Goal: Task Accomplishment & Management: Manage account settings

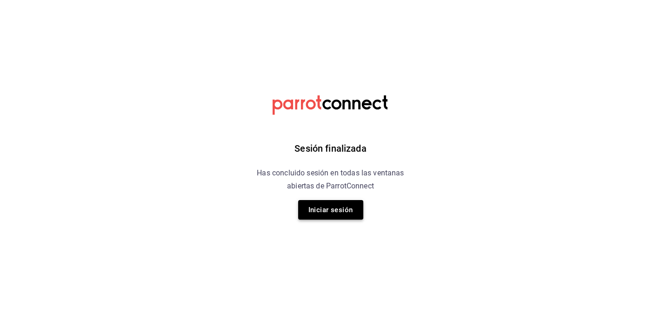
click at [310, 210] on button "Iniciar sesión" at bounding box center [330, 210] width 65 height 20
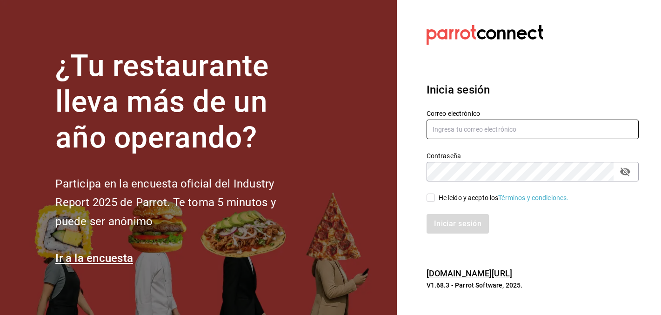
click at [459, 137] on input "text" at bounding box center [533, 130] width 212 height 20
type input "christy.ponce95@hotmail.com"
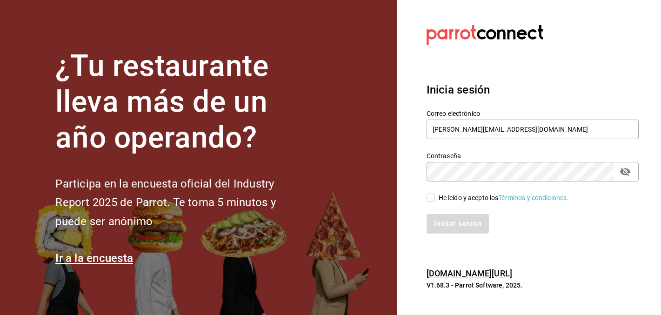
click at [434, 197] on input "He leído y acepto los Términos y condiciones." at bounding box center [431, 198] width 8 height 8
checkbox input "true"
click at [439, 215] on button "Iniciar sesión" at bounding box center [458, 224] width 63 height 20
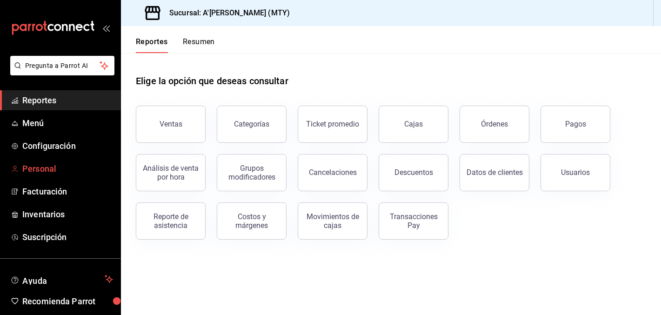
click at [48, 171] on span "Personal" at bounding box center [67, 168] width 91 height 13
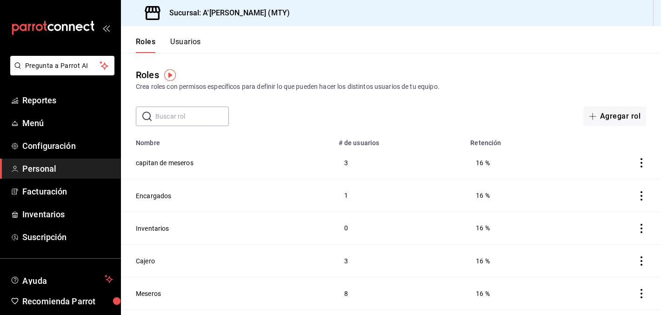
click at [437, 80] on div "Roles Crea roles con permisos específicos para definir lo que pueden hacer los …" at bounding box center [391, 80] width 540 height 24
click at [208, 43] on header "Roles Usuarios" at bounding box center [391, 39] width 540 height 27
click at [184, 42] on button "Usuarios" at bounding box center [185, 45] width 31 height 16
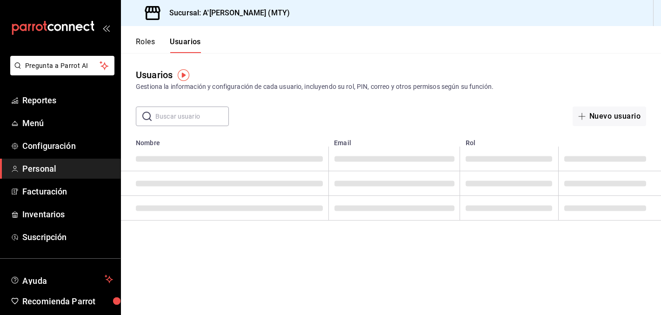
click at [198, 116] on input "text" at bounding box center [192, 116] width 74 height 19
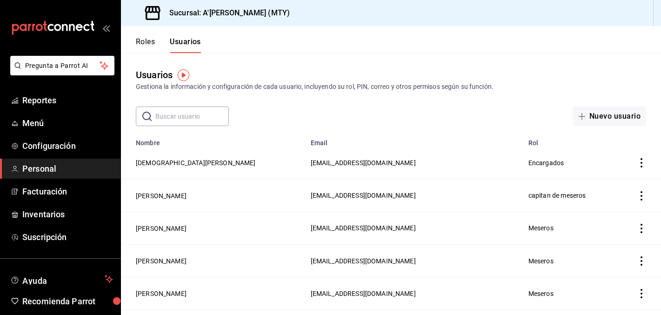
click at [180, 117] on input "text" at bounding box center [192, 116] width 74 height 19
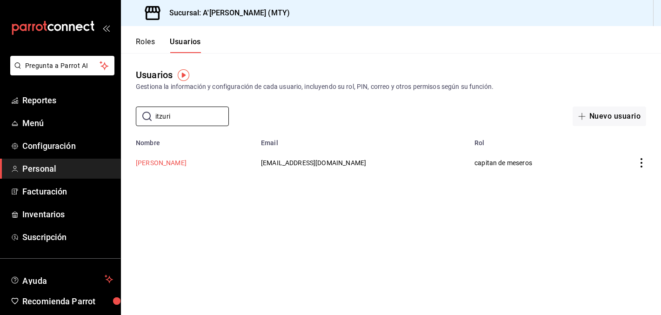
type input "itzuri"
click at [159, 162] on button "Itzuri Ramirez" at bounding box center [161, 162] width 51 height 9
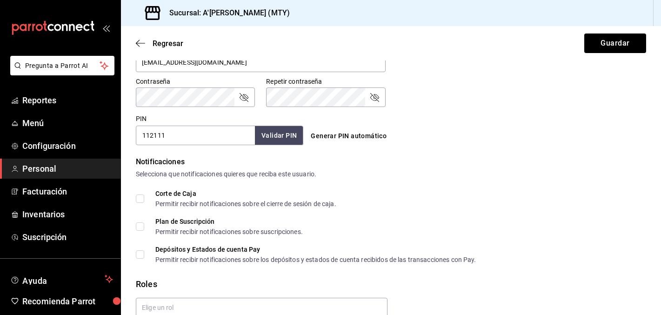
scroll to position [459, 0]
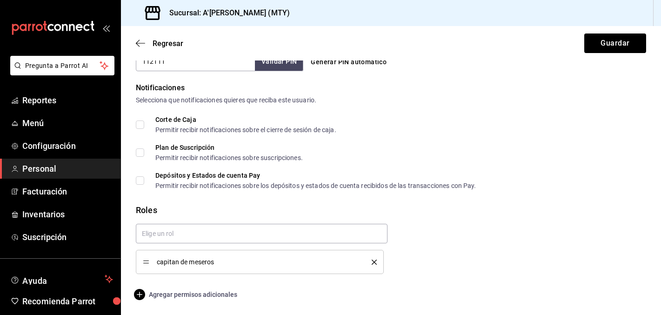
click at [197, 293] on span "Agregar permisos adicionales" at bounding box center [186, 294] width 101 height 11
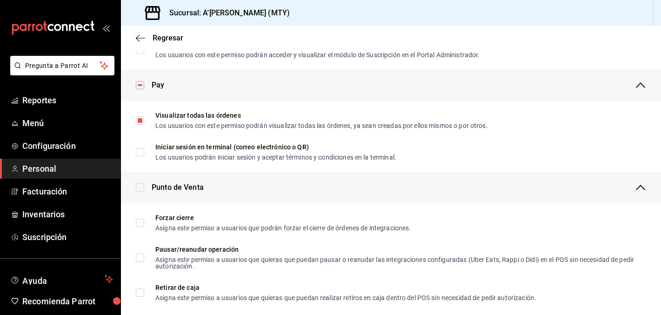
scroll to position [646, 0]
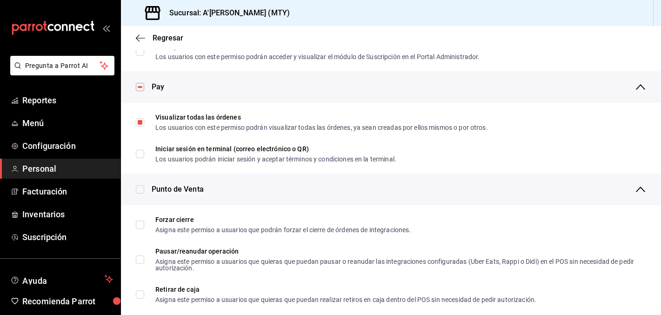
click at [367, 89] on div "Pay" at bounding box center [399, 87] width 495 height 32
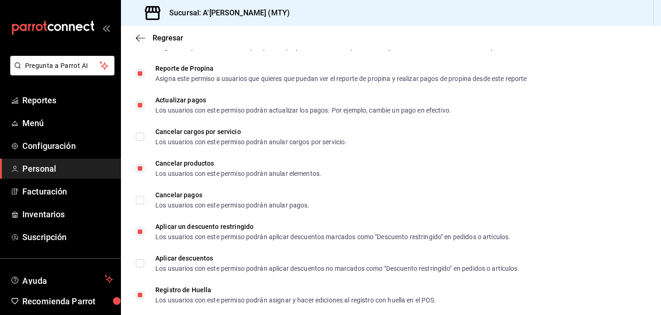
scroll to position [998, 0]
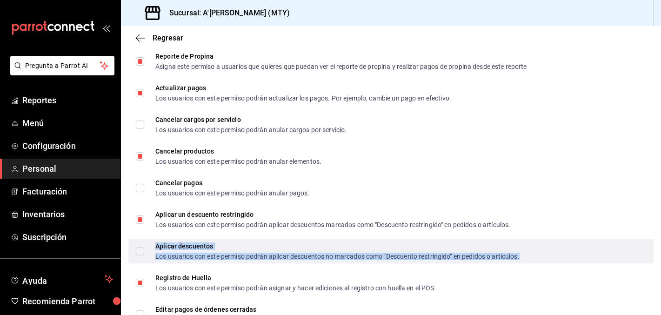
click at [256, 253] on div "Los usuarios con este permiso podrán aplicar descuentos no marcados como "Descu…" at bounding box center [337, 256] width 364 height 7
checkbox input "true"
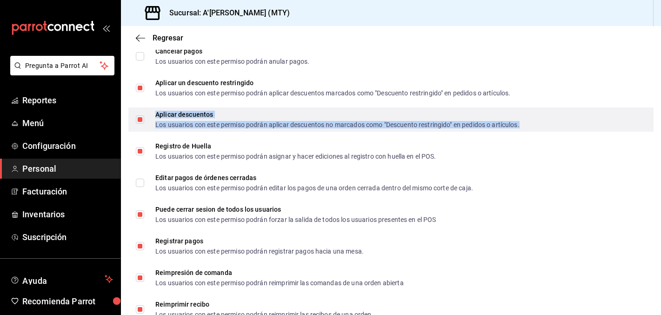
scroll to position [1141, 0]
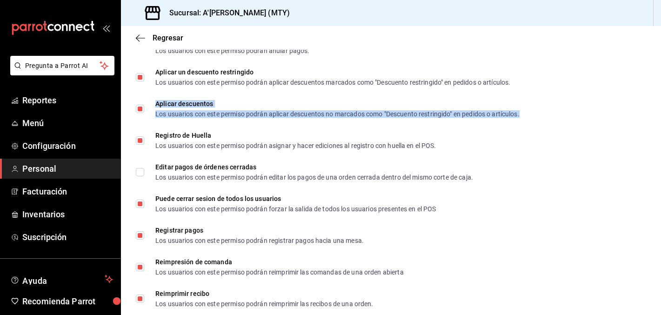
click at [74, 29] on icon "mailbox folders" at bounding box center [53, 28] width 84 height 14
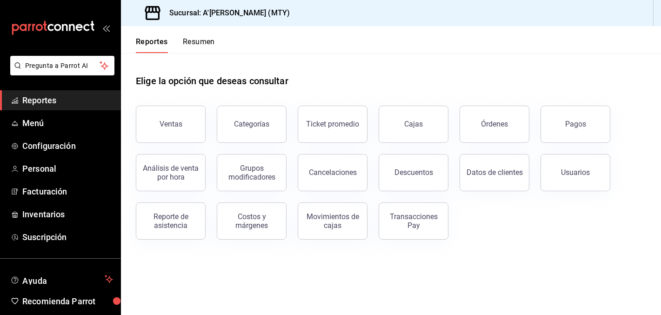
scroll to position [36, 0]
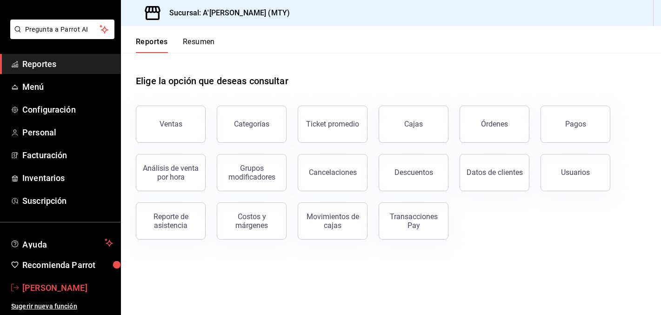
click at [32, 288] on span "Christy Ponce" at bounding box center [67, 288] width 91 height 13
